Goal: Find specific page/section: Find specific page/section

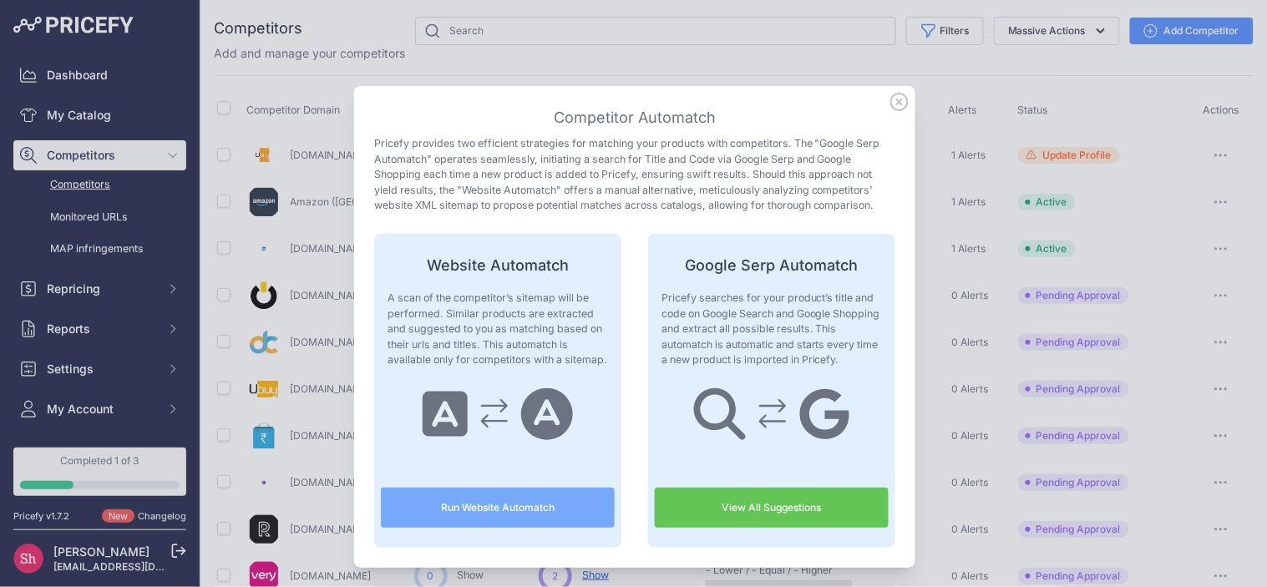
click at [899, 97] on icon at bounding box center [899, 102] width 17 height 17
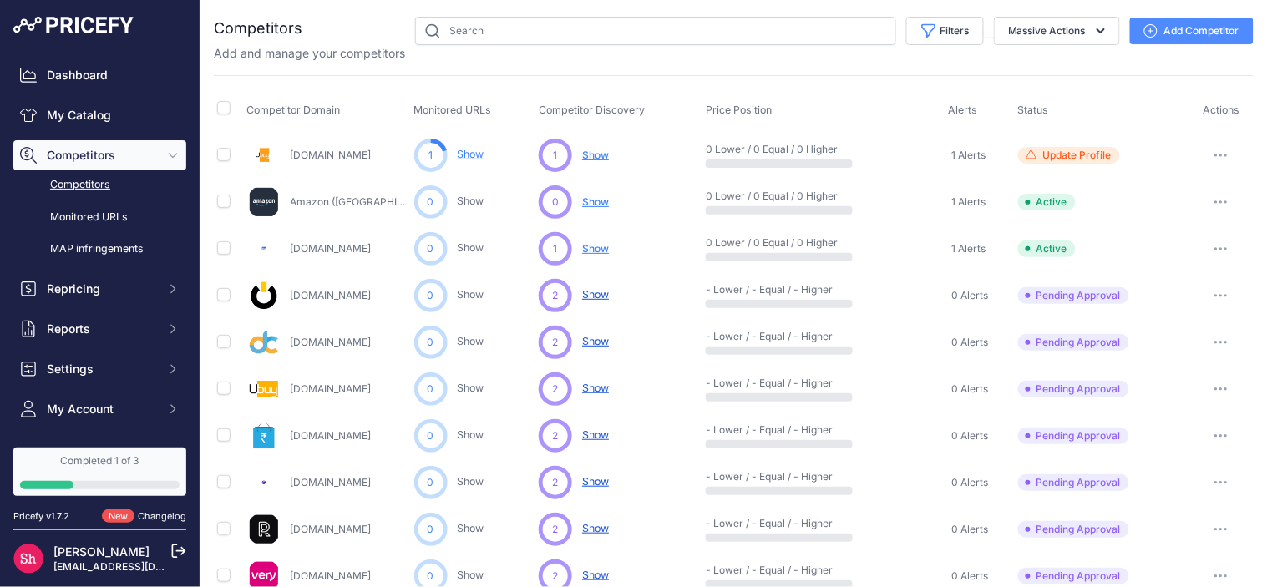
click at [80, 185] on link "Competitors" at bounding box center [99, 184] width 173 height 29
click at [476, 152] on link "Show" at bounding box center [471, 154] width 27 height 13
